Goal: Task Accomplishment & Management: Use online tool/utility

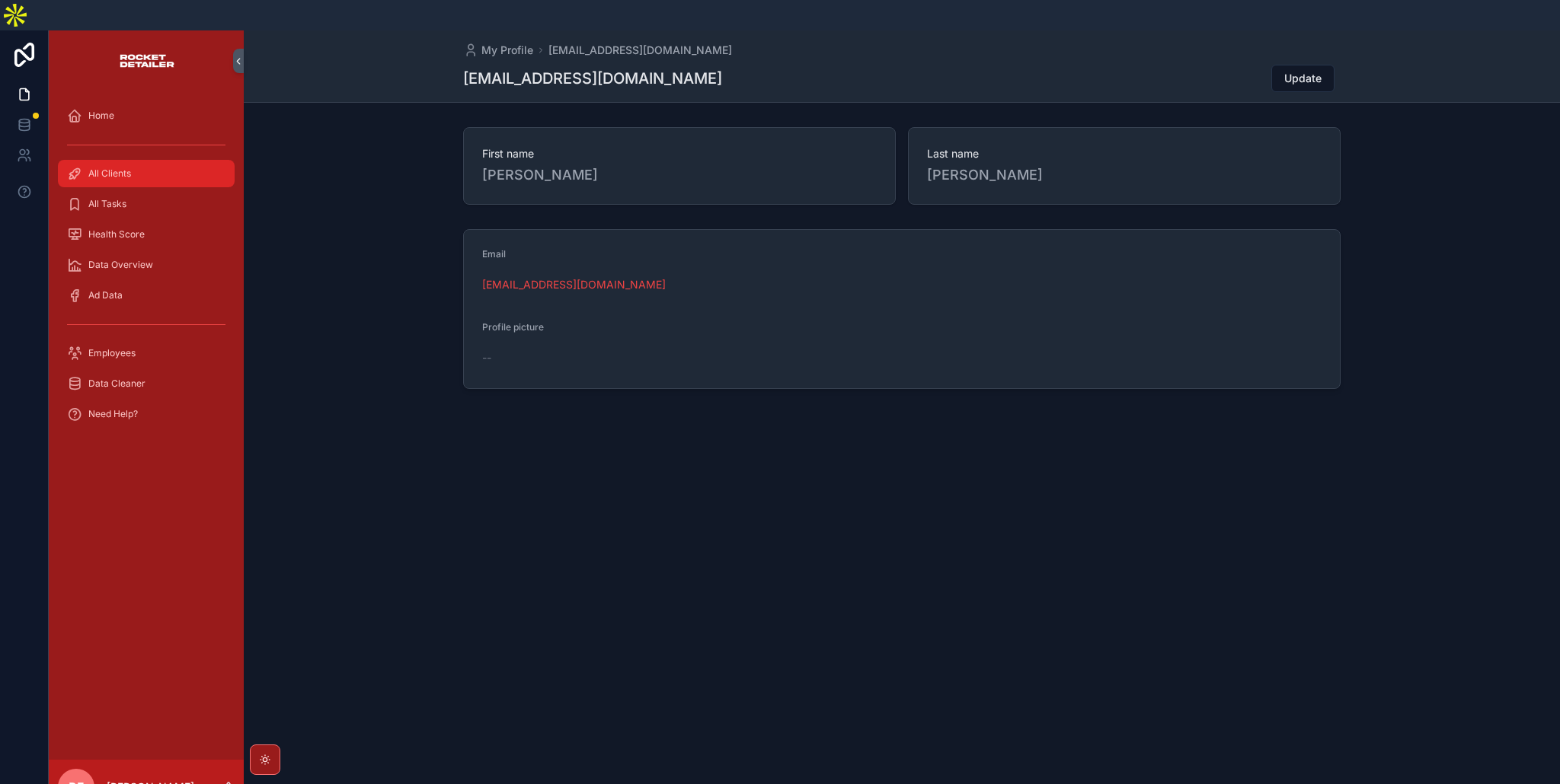
click at [117, 168] on span "All Clients" at bounding box center [109, 174] width 43 height 12
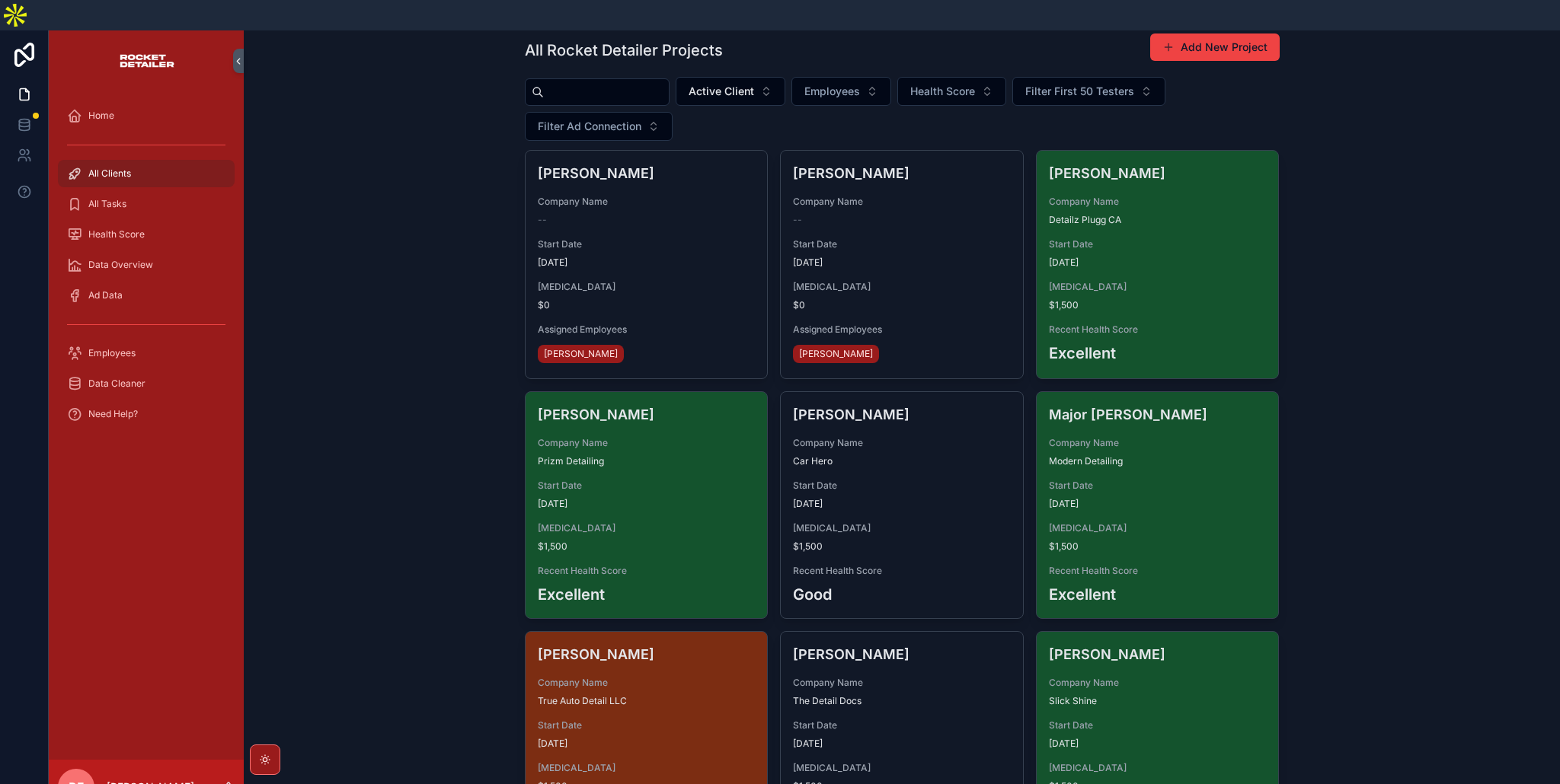
scroll to position [48, 0]
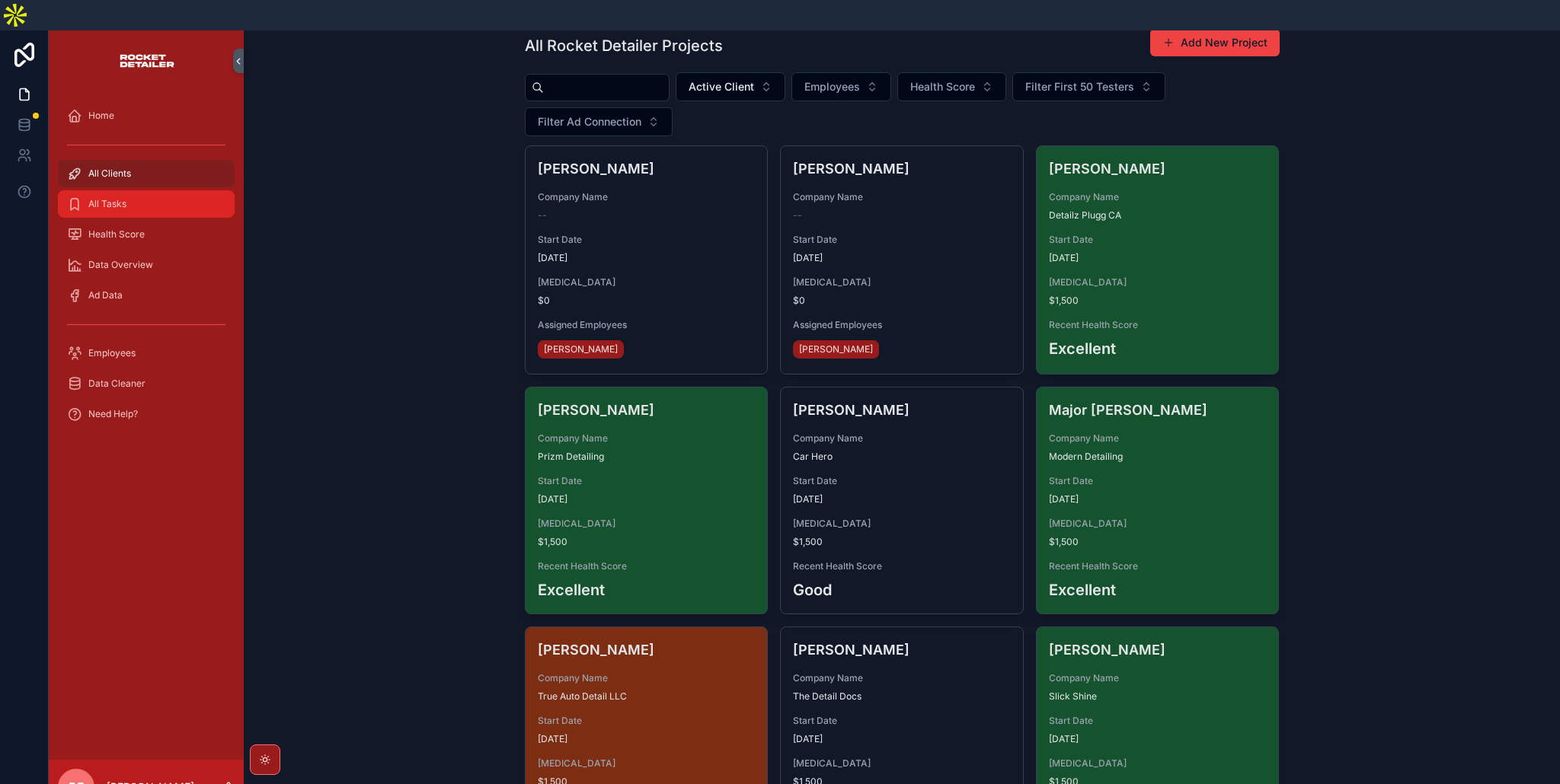
click at [118, 198] on span "All Tasks" at bounding box center [107, 204] width 38 height 12
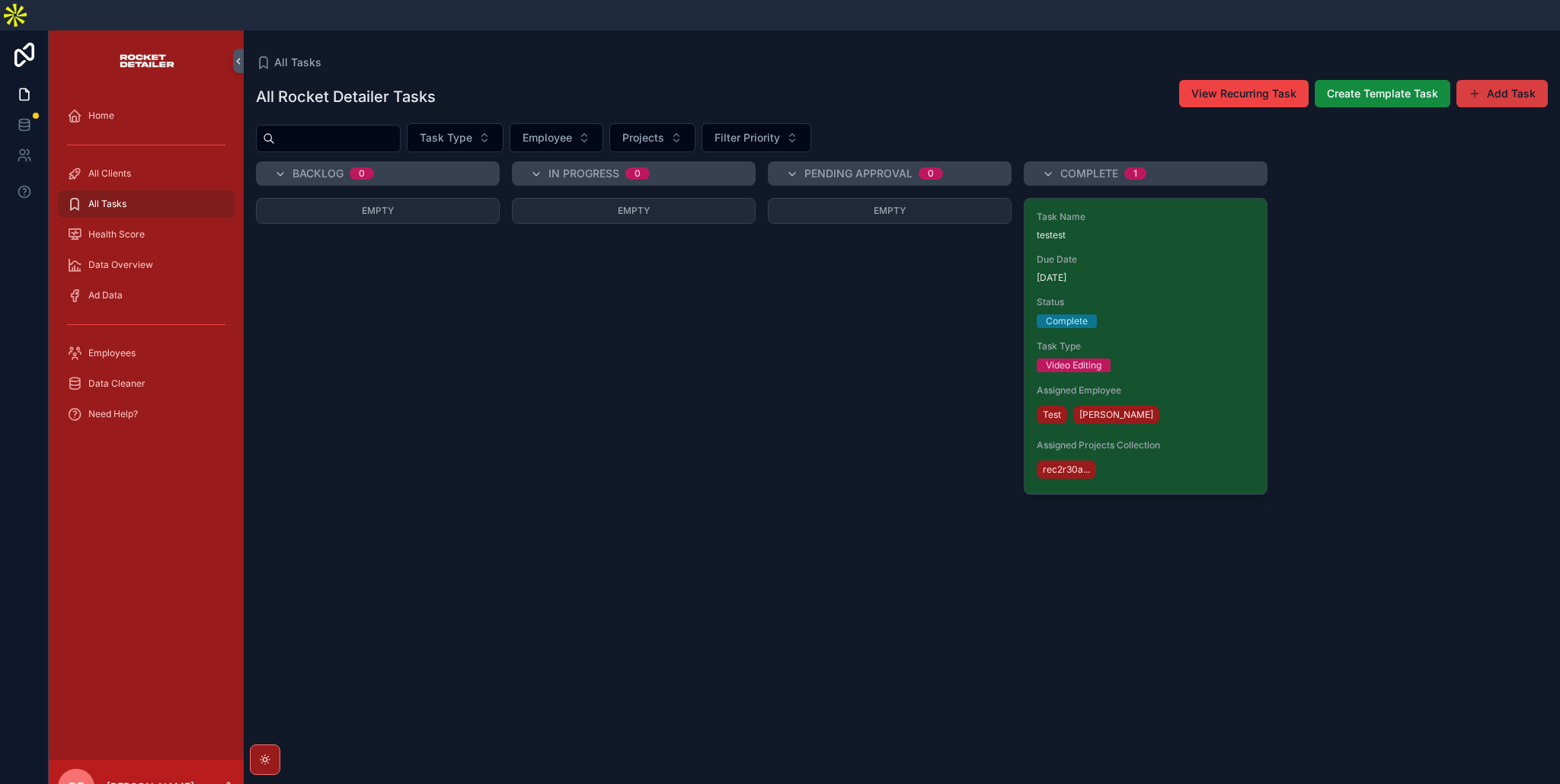
click at [1516, 80] on button "Add Task" at bounding box center [1502, 93] width 91 height 27
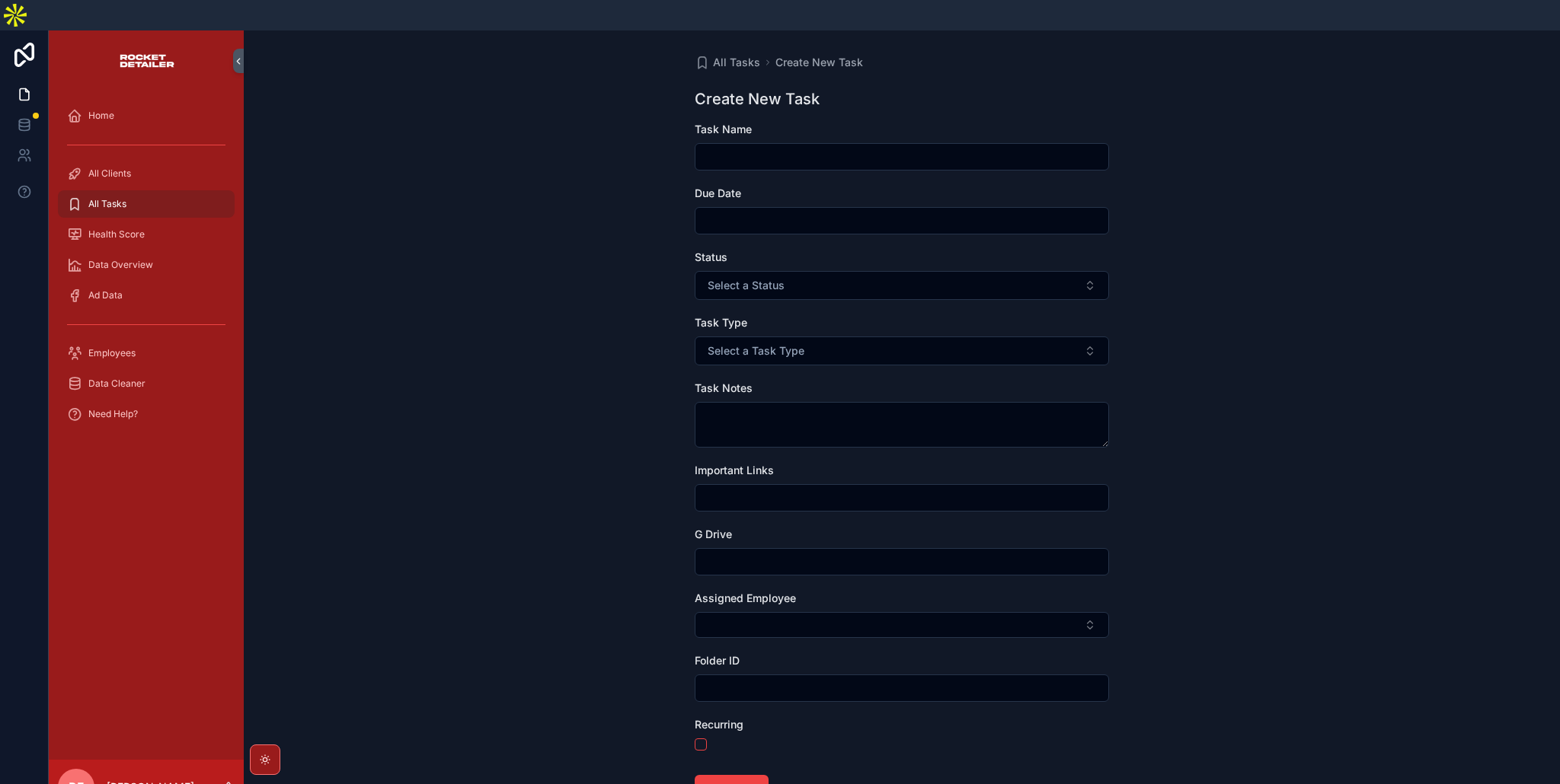
click at [820, 146] on input "scrollable content" at bounding box center [902, 157] width 413 height 22
